Goal: Information Seeking & Learning: Learn about a topic

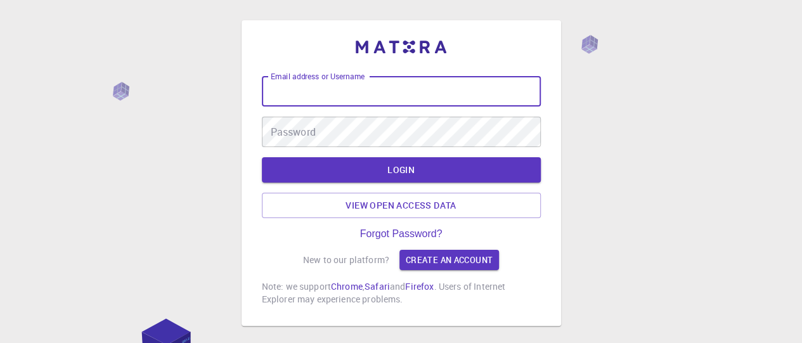
click at [319, 89] on input "Email address or Username" at bounding box center [401, 91] width 279 height 30
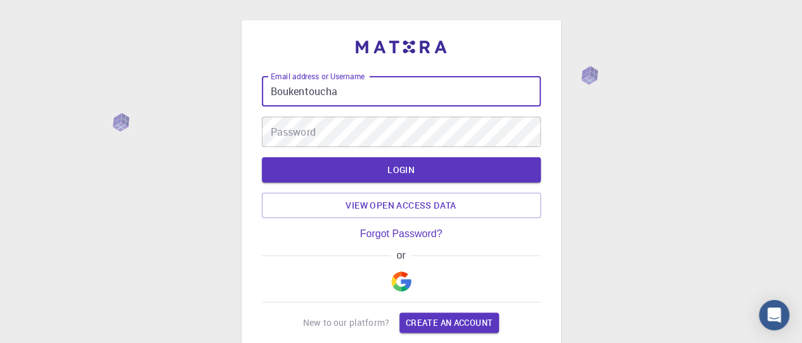
type input "Boukentoucha"
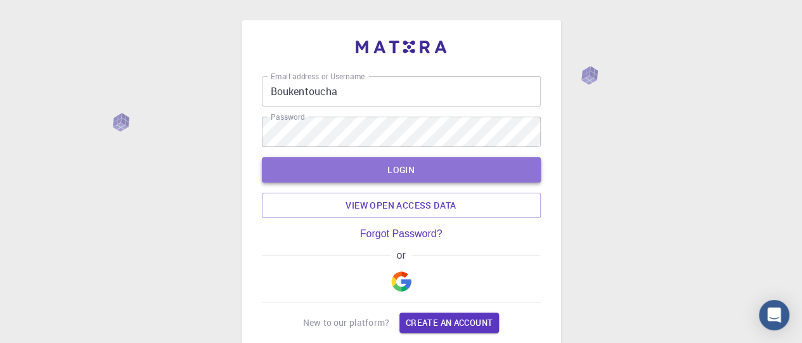
click at [403, 174] on button "LOGIN" at bounding box center [401, 169] width 279 height 25
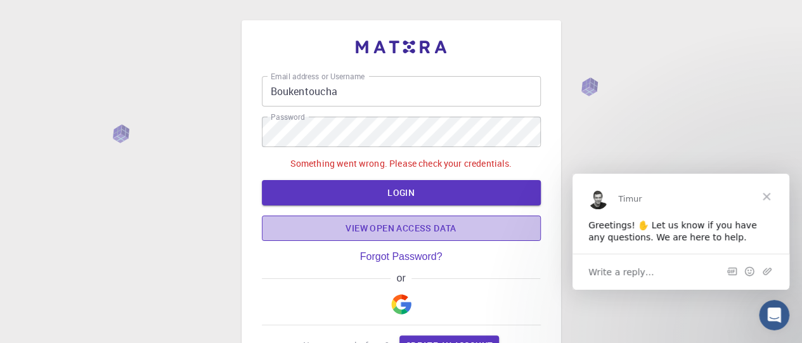
click at [434, 235] on link "View open access data" at bounding box center [401, 228] width 279 height 25
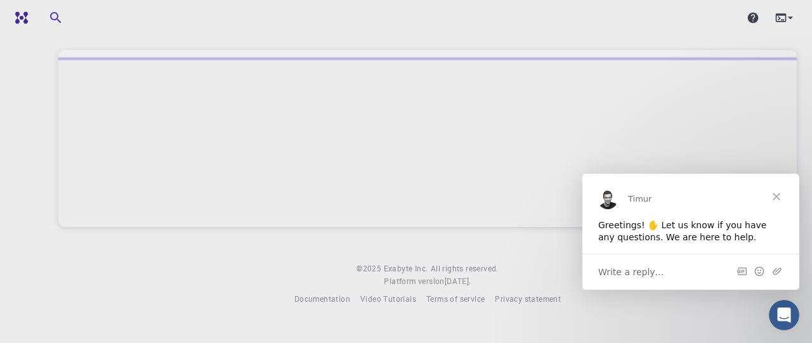
click at [416, 125] on div at bounding box center [427, 142] width 738 height 169
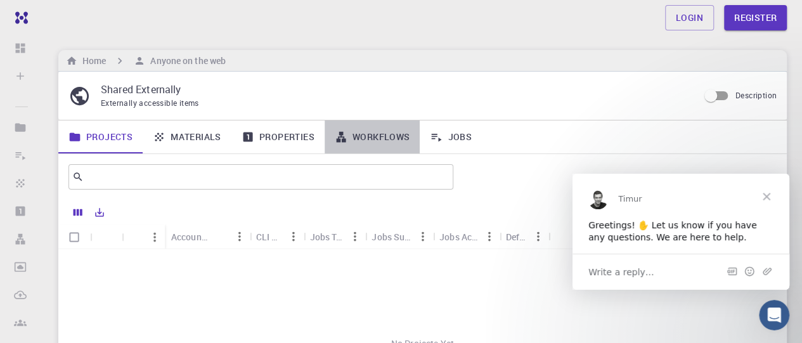
click at [416, 125] on link "Workflows" at bounding box center [373, 136] width 96 height 33
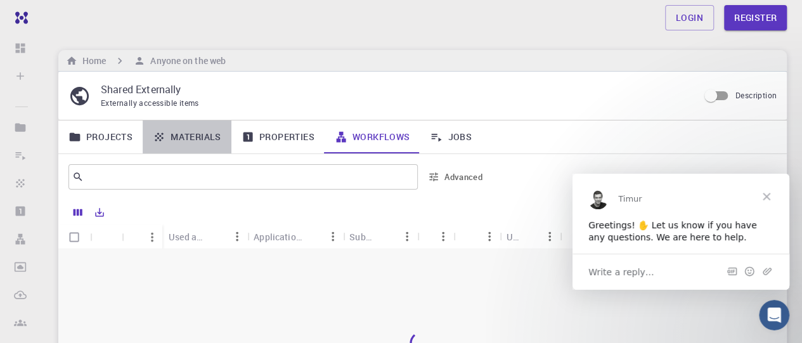
click at [183, 136] on link "Materials" at bounding box center [187, 136] width 89 height 33
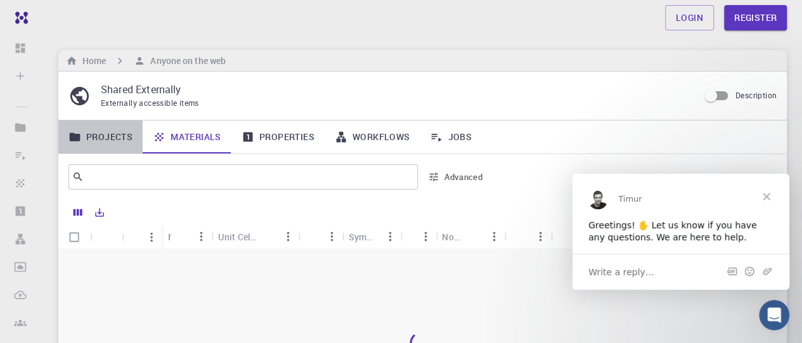
click at [90, 133] on link "Projects" at bounding box center [100, 136] width 84 height 33
